Goal: Entertainment & Leisure: Browse casually

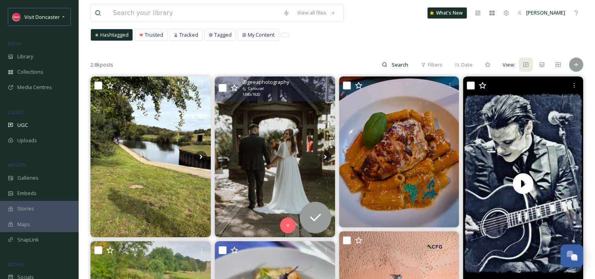
scroll to position [79, 0]
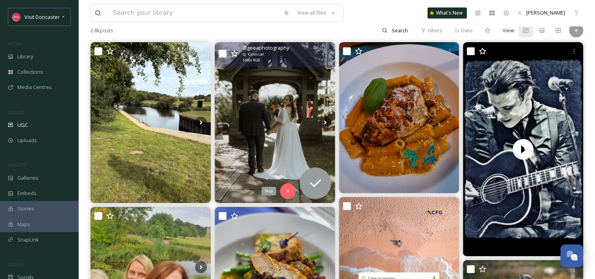
drag, startPoint x: 288, startPoint y: 191, endPoint x: 293, endPoint y: 188, distance: 5.5
click at [288, 191] on icon at bounding box center [288, 190] width 3 height 3
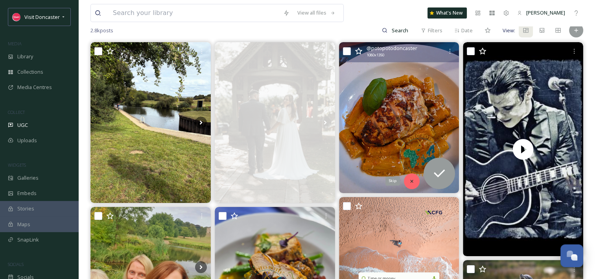
click at [414, 178] on icon at bounding box center [412, 181] width 6 height 6
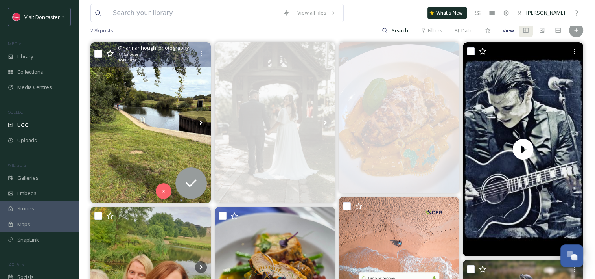
click at [157, 136] on img at bounding box center [151, 122] width 120 height 161
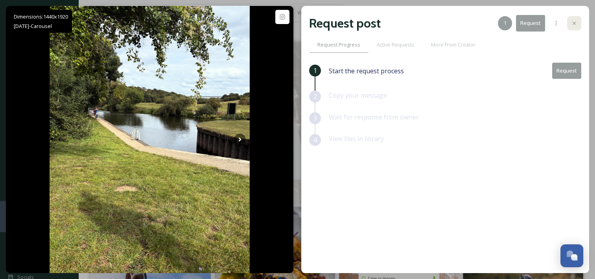
click at [571, 22] on icon at bounding box center [574, 23] width 6 height 6
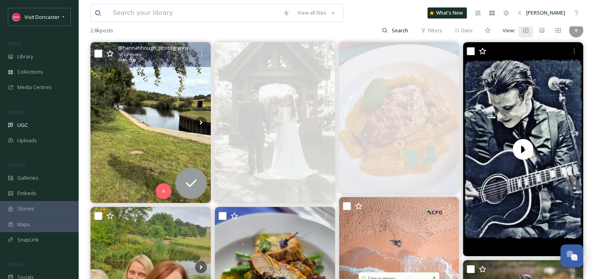
scroll to position [197, 0]
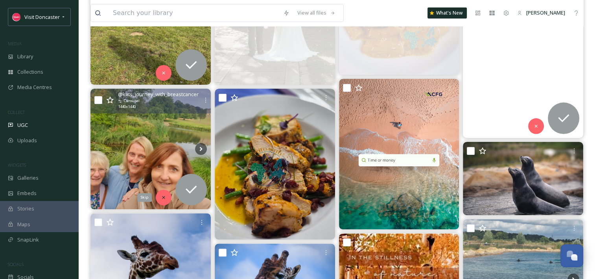
click at [163, 198] on icon at bounding box center [164, 197] width 6 height 6
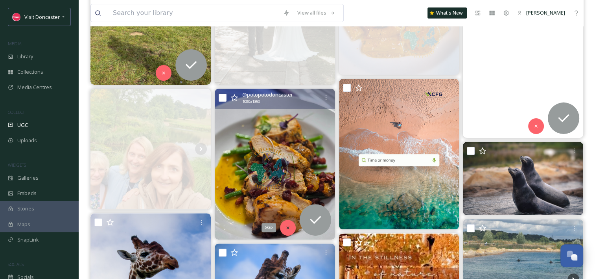
click at [287, 227] on icon at bounding box center [288, 228] width 6 height 6
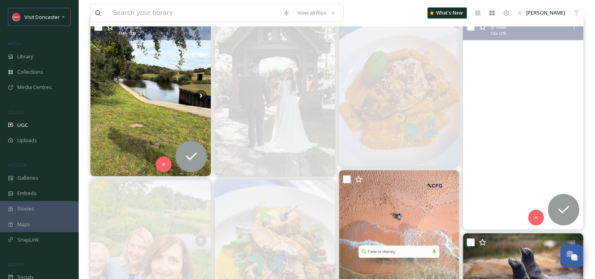
scroll to position [79, 0]
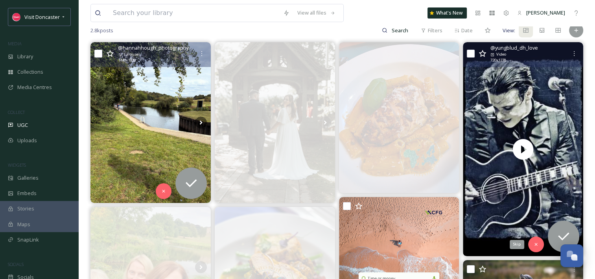
click at [534, 243] on icon at bounding box center [537, 244] width 6 height 6
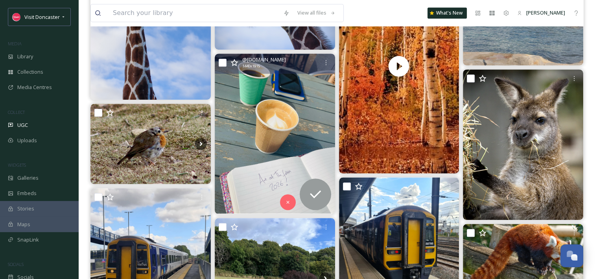
scroll to position [433, 0]
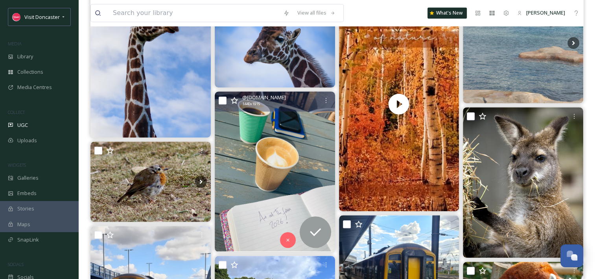
click at [284, 154] on img at bounding box center [275, 171] width 120 height 160
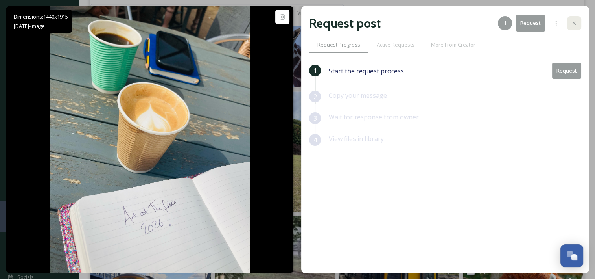
click at [569, 24] on div at bounding box center [574, 23] width 14 height 14
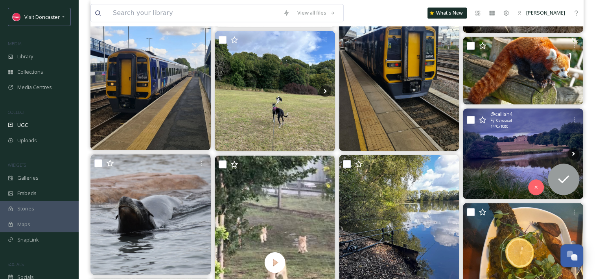
scroll to position [669, 0]
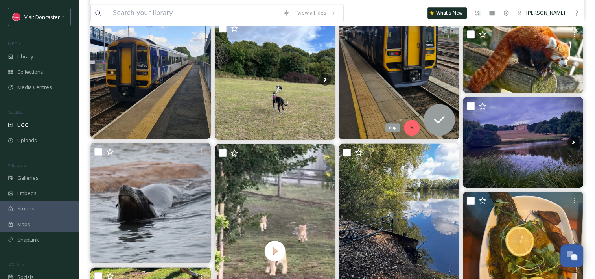
click at [412, 127] on icon at bounding box center [412, 127] width 3 height 3
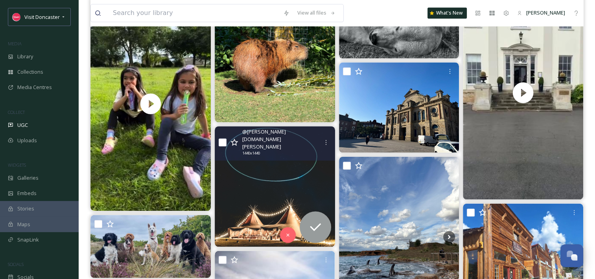
scroll to position [1023, 0]
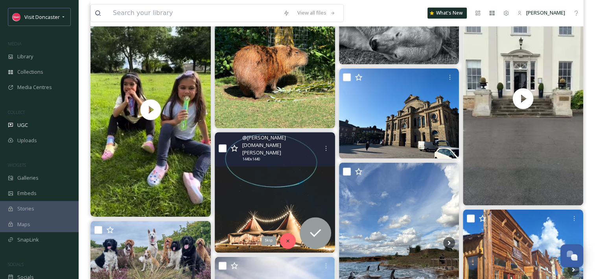
click at [285, 235] on div "Skip" at bounding box center [288, 241] width 16 height 16
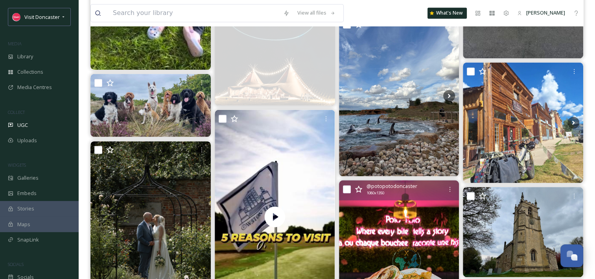
scroll to position [1220, 0]
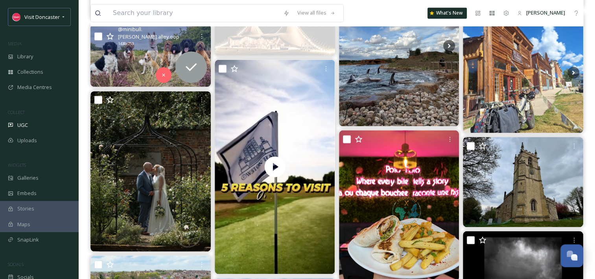
click at [152, 52] on img at bounding box center [151, 55] width 120 height 63
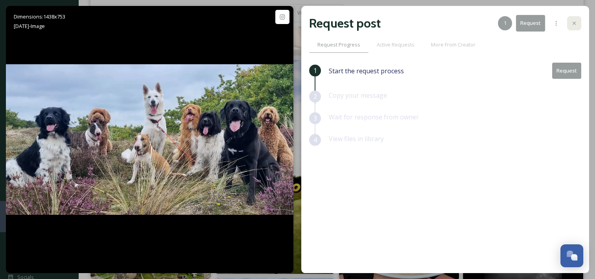
click at [575, 22] on icon at bounding box center [574, 23] width 6 height 6
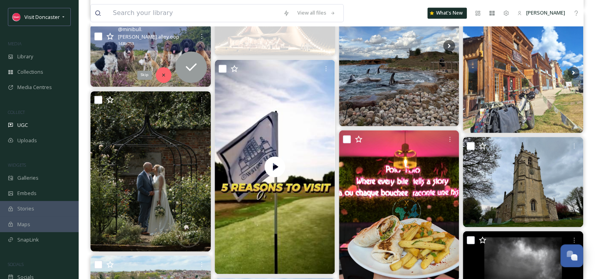
click at [164, 76] on icon at bounding box center [164, 75] width 6 height 6
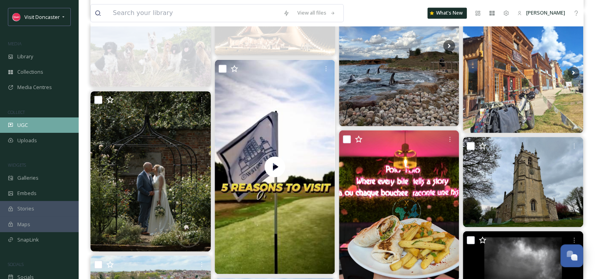
click at [46, 123] on div "UGC" at bounding box center [39, 124] width 79 height 15
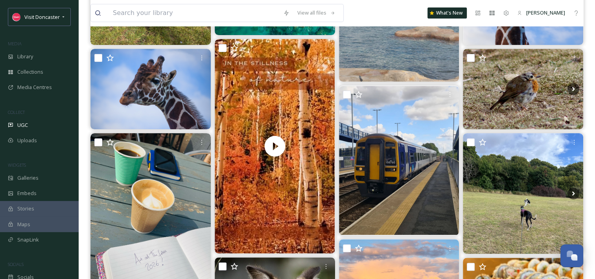
scroll to position [441, 0]
